Goal: Task Accomplishment & Management: Use online tool/utility

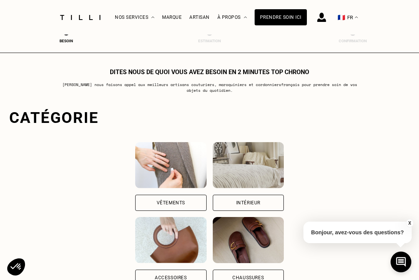
click at [169, 195] on div "Vêtements" at bounding box center [170, 203] width 71 height 16
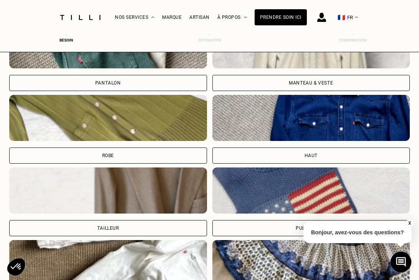
scroll to position [322, 0]
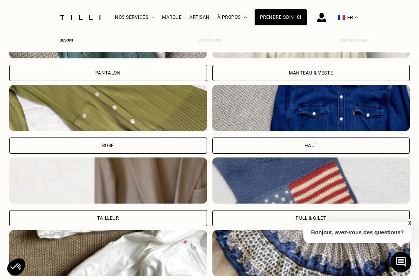
click at [283, 140] on div "Haut" at bounding box center [312, 146] width 198 height 16
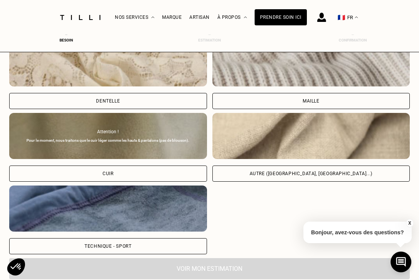
scroll to position [878, 0]
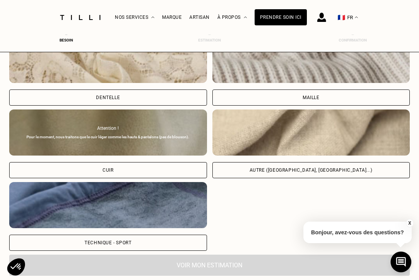
click at [275, 169] on div "Autre ([GEOGRAPHIC_DATA], [GEOGRAPHIC_DATA]...)" at bounding box center [312, 170] width 198 height 16
select select "FR"
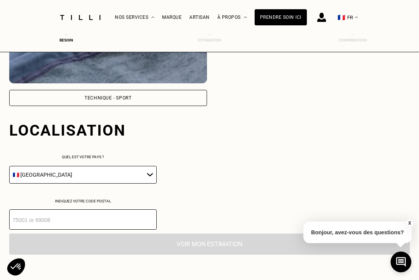
click at [275, 169] on div "Localisation Quel est votre pays ? 🇩🇪 [GEOGRAPHIC_DATA] 🇦🇹 [GEOGRAPHIC_DATA] 🇧🇪…" at bounding box center [209, 168] width 401 height 124
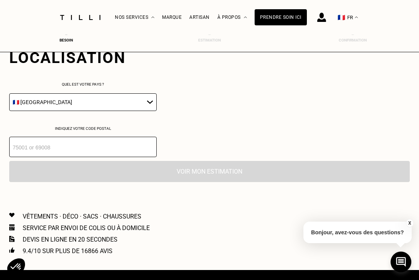
scroll to position [1097, 0]
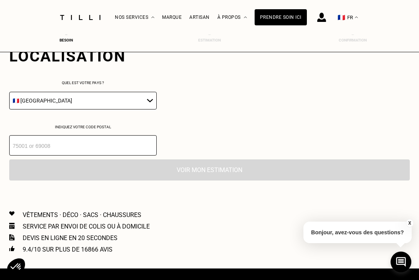
click at [146, 99] on select "🇩🇪 [GEOGRAPHIC_DATA] 🇦🇹 [GEOGRAPHIC_DATA] 🇧🇪 [GEOGRAPHIC_DATA] 🇧🇬 Bulgarie 🇨🇾 C…" at bounding box center [83, 101] width 148 height 18
click at [9, 92] on select "🇩🇪 [GEOGRAPHIC_DATA] 🇦🇹 [GEOGRAPHIC_DATA] 🇧🇪 [GEOGRAPHIC_DATA] 🇧🇬 Bulgarie 🇨🇾 C…" at bounding box center [83, 101] width 148 height 18
click at [112, 145] on input "number" at bounding box center [83, 145] width 148 height 20
type input "92100"
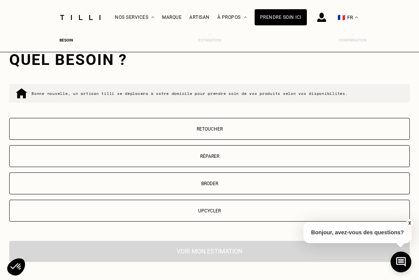
scroll to position [1230, 0]
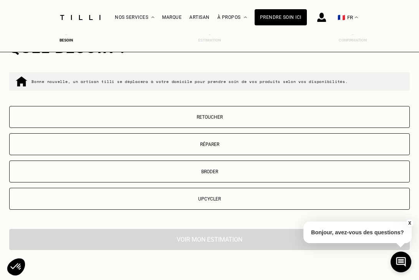
click at [206, 115] on p "Retoucher" at bounding box center [209, 117] width 392 height 5
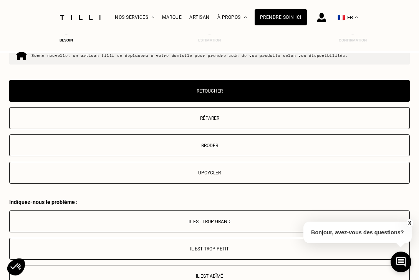
click at [209, 117] on p "Réparer" at bounding box center [209, 118] width 392 height 5
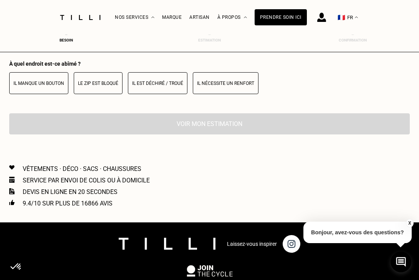
scroll to position [1385, 0]
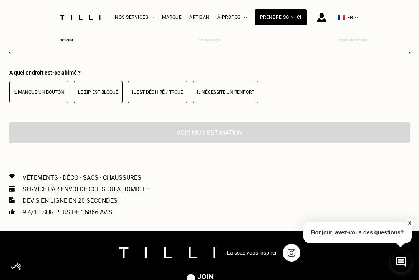
click at [42, 93] on p "Il manque un bouton" at bounding box center [38, 92] width 51 height 5
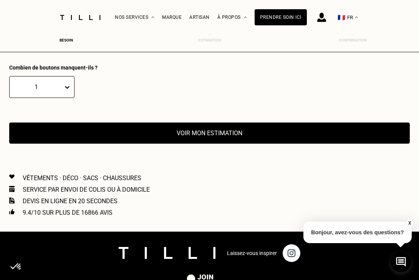
scroll to position [1435, 0]
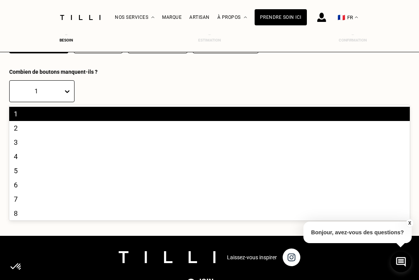
click at [68, 93] on icon at bounding box center [67, 92] width 8 height 8
click at [43, 127] on div "2" at bounding box center [209, 128] width 401 height 14
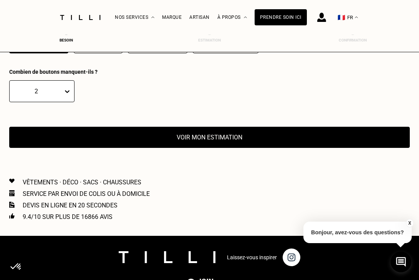
click at [193, 131] on button "Voir mon estimation" at bounding box center [209, 137] width 401 height 21
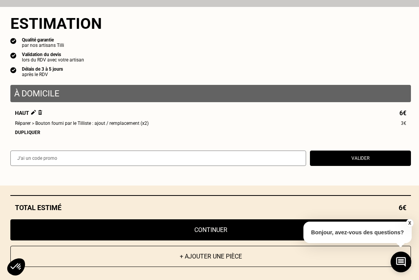
scroll to position [457, 0]
